Goal: Contribute content: Add original content to the website for others to see

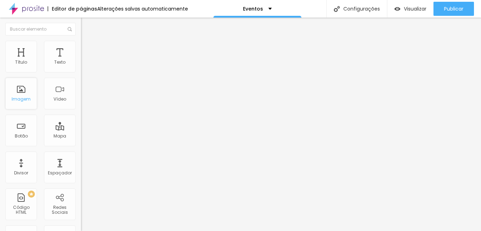
click at [23, 99] on div "Imagem" at bounding box center [21, 99] width 19 height 5
click at [23, 100] on div "Imagem" at bounding box center [21, 99] width 19 height 5
click at [86, 24] on div "Editar Coluna" at bounding box center [108, 26] width 44 height 6
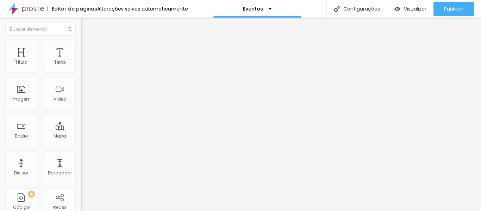
click at [81, 61] on span "Adicionar imagem" at bounding box center [103, 58] width 45 height 6
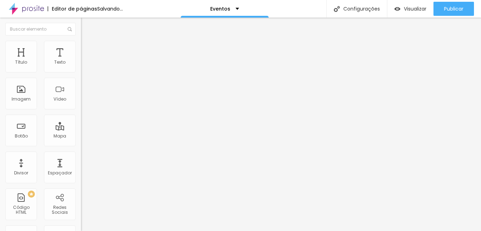
click at [81, 61] on span "Trocar imagem" at bounding box center [100, 58] width 38 height 6
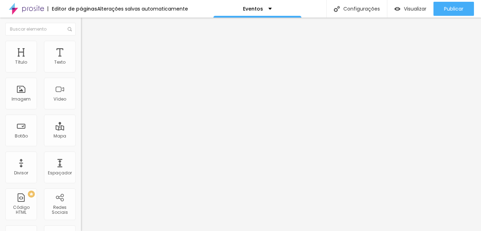
click at [81, 61] on span "Trocar imagem" at bounding box center [100, 58] width 38 height 6
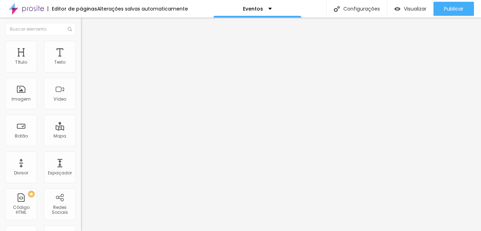
click at [81, 61] on span "Trocar imagem" at bounding box center [100, 58] width 38 height 6
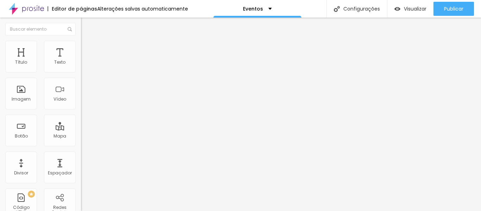
click at [81, 61] on span "Trocar imagem" at bounding box center [100, 58] width 38 height 6
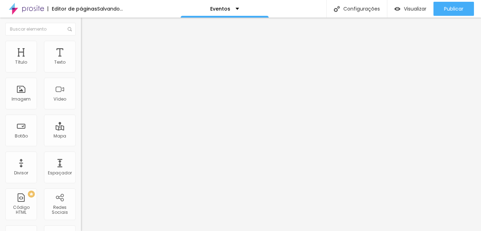
click at [81, 61] on span "Trocar imagem" at bounding box center [100, 58] width 38 height 6
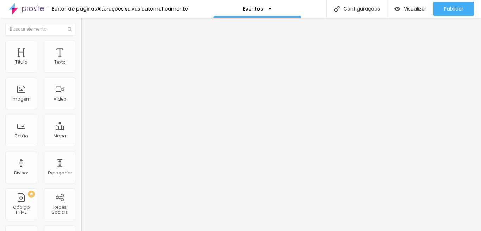
click at [81, 61] on span "Trocar imagem" at bounding box center [100, 58] width 38 height 6
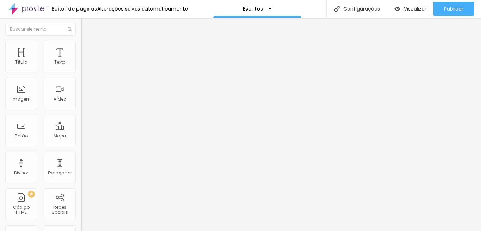
click at [81, 61] on span "Trocar imagem" at bounding box center [100, 58] width 38 height 6
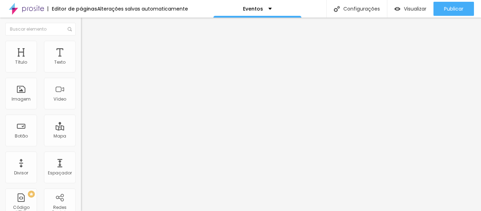
click at [81, 61] on span "Trocar imagem" at bounding box center [100, 58] width 38 height 6
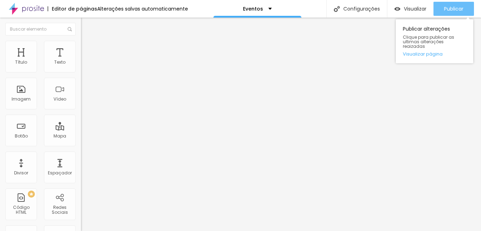
click at [446, 6] on span "Publicar" at bounding box center [453, 9] width 19 height 6
click at [453, 7] on span "Publicar" at bounding box center [453, 9] width 19 height 6
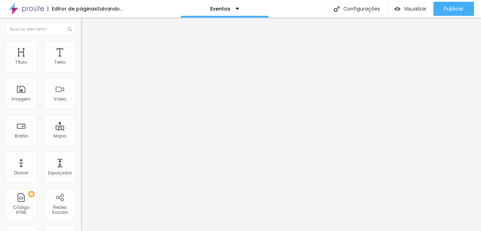
click at [81, 61] on span "Adicionar imagem" at bounding box center [103, 58] width 45 height 6
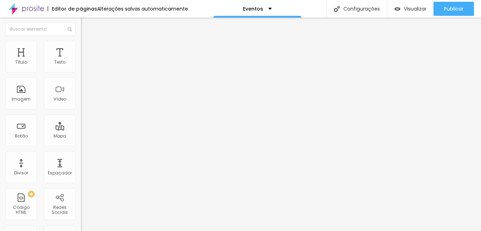
scroll to position [1158, 0]
click at [86, 26] on img "button" at bounding box center [89, 26] width 6 height 6
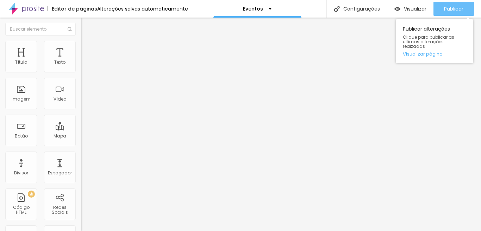
click at [456, 7] on span "Publicar" at bounding box center [453, 9] width 19 height 6
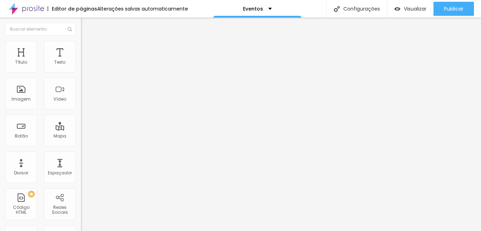
click at [84, 66] on icon "button" at bounding box center [86, 63] width 4 height 4
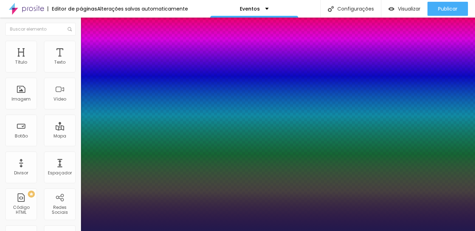
type input "1"
type input "18"
type input "1"
type input "22"
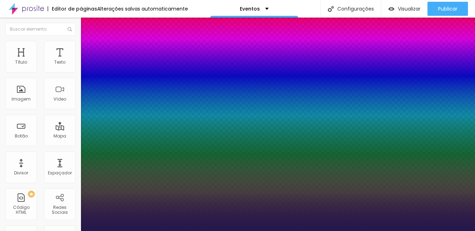
type input "22"
type input "1"
type input "23"
type input "1"
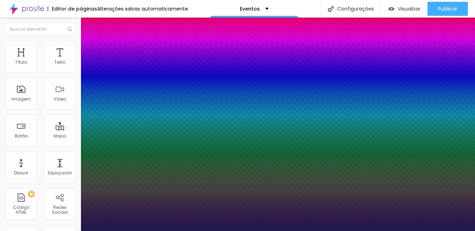
drag, startPoint x: 94, startPoint y: 120, endPoint x: 99, endPoint y: 122, distance: 5.2
type input "23"
click at [239, 231] on div at bounding box center [237, 231] width 475 height 0
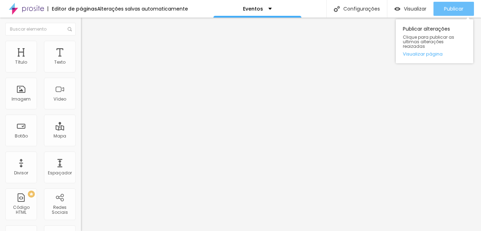
click at [453, 9] on span "Publicar" at bounding box center [453, 9] width 19 height 6
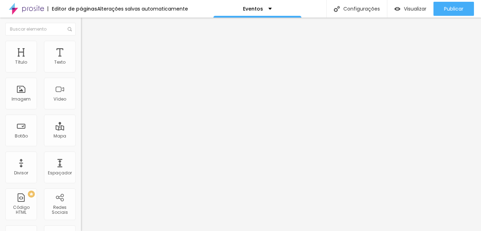
click at [81, 42] on img at bounding box center [84, 44] width 6 height 6
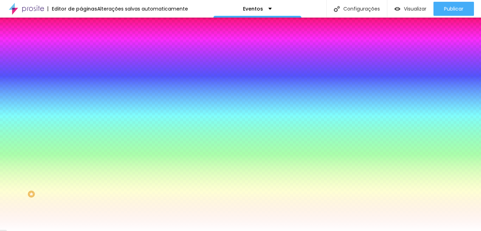
click at [81, 48] on img at bounding box center [84, 51] width 6 height 6
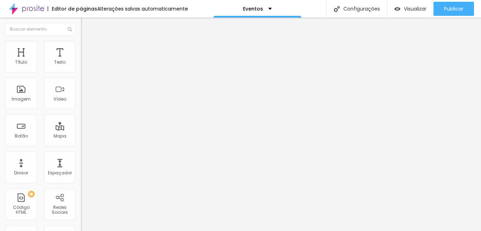
type input "0"
drag, startPoint x: 14, startPoint y: 83, endPoint x: 4, endPoint y: 88, distance: 11.8
type input "0"
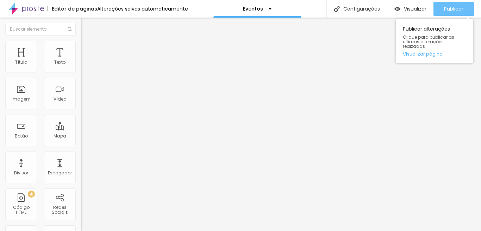
click at [457, 10] on span "Publicar" at bounding box center [453, 9] width 19 height 6
